Goal: Check status: Check status

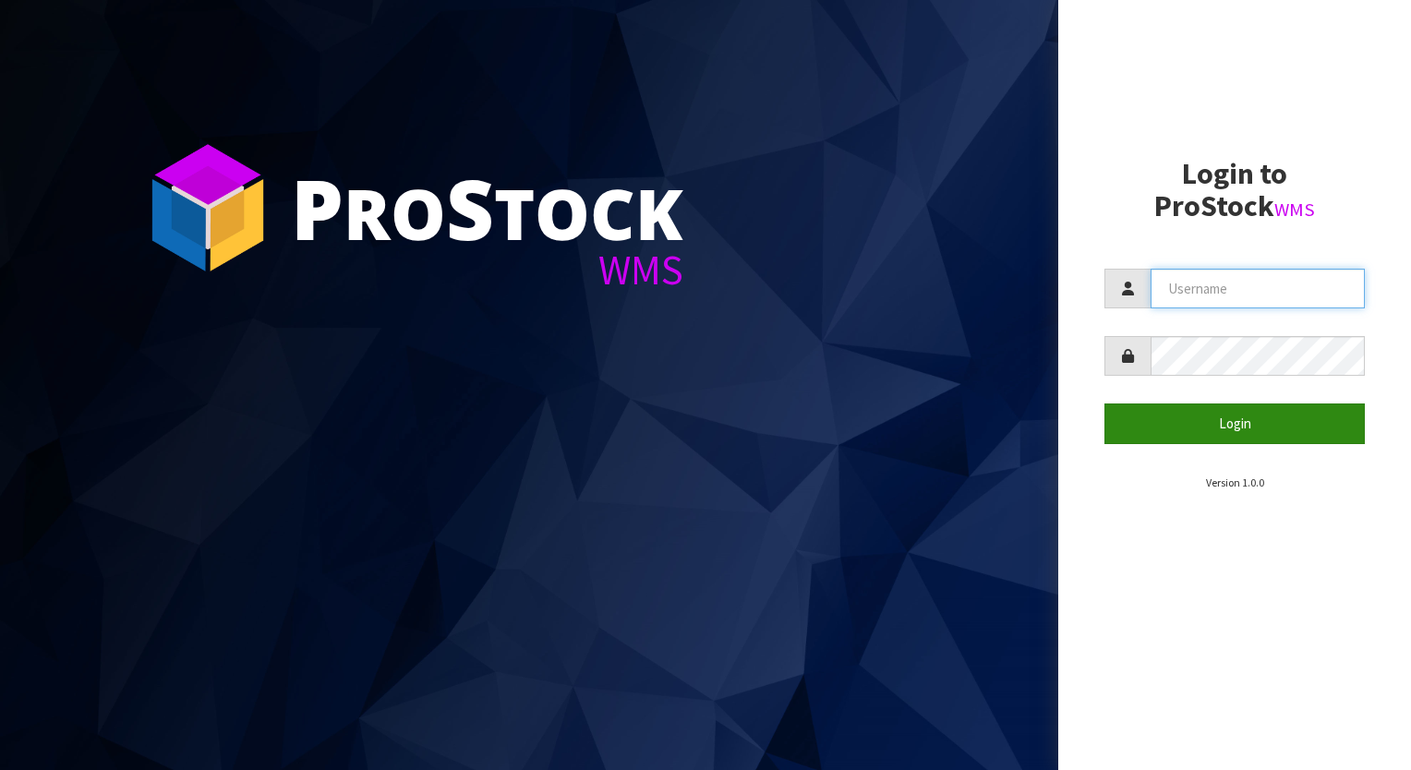
type input "aquacooler"
click at [1218, 427] on button "Login" at bounding box center [1235, 424] width 260 height 40
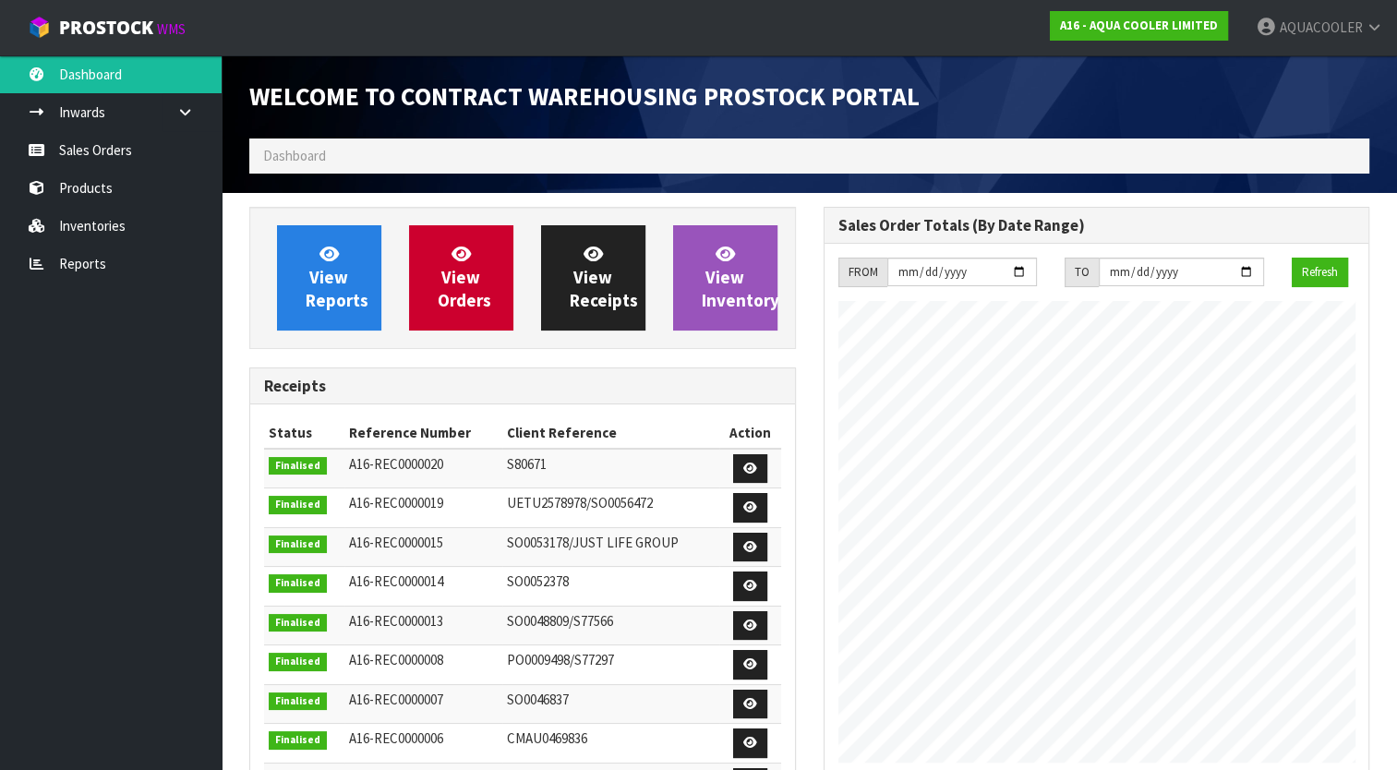
scroll to position [1278, 574]
click at [91, 147] on link "Sales Orders" at bounding box center [111, 150] width 222 height 38
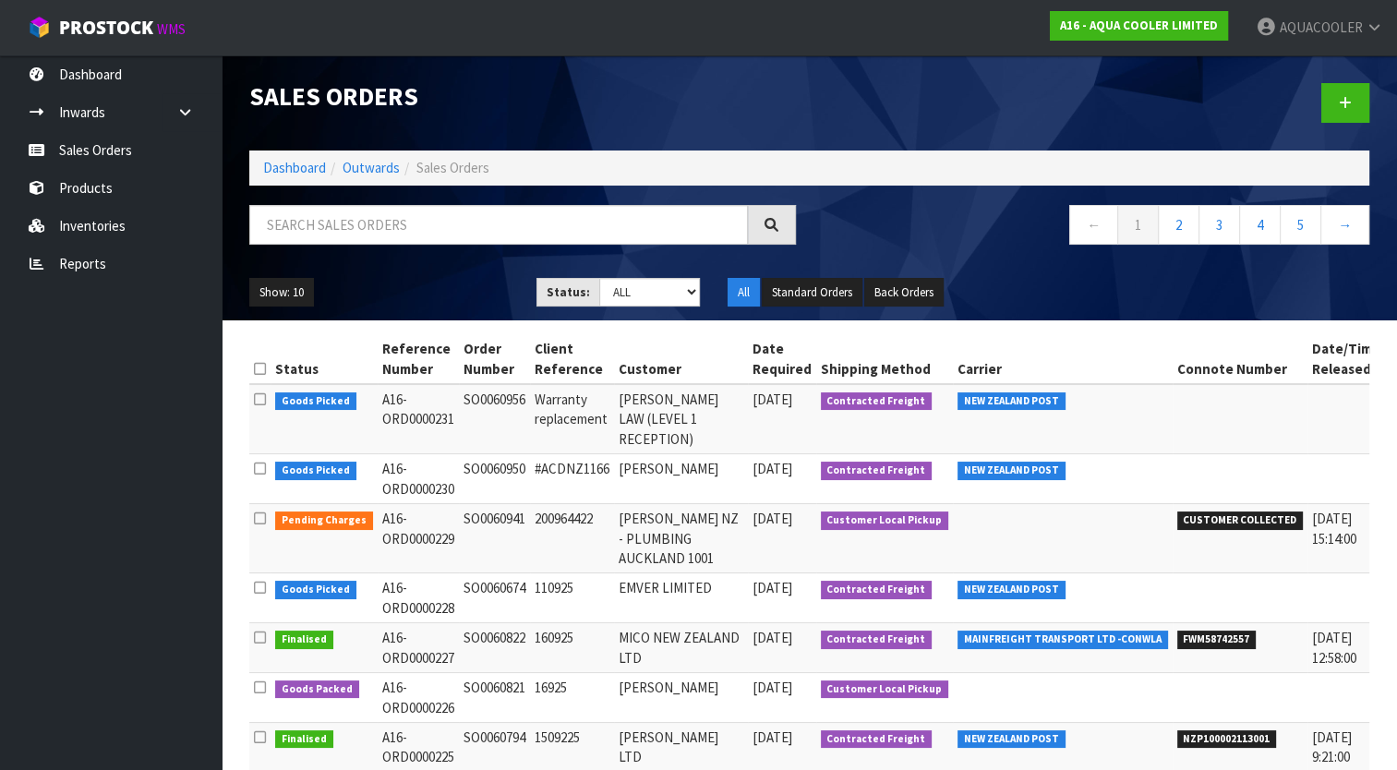
drag, startPoint x: 519, startPoint y: 516, endPoint x: 457, endPoint y: 512, distance: 62.1
click at [459, 512] on td "SO0060941" at bounding box center [494, 538] width 71 height 69
copy td "SO0060941"
